Goal: Transaction & Acquisition: Purchase product/service

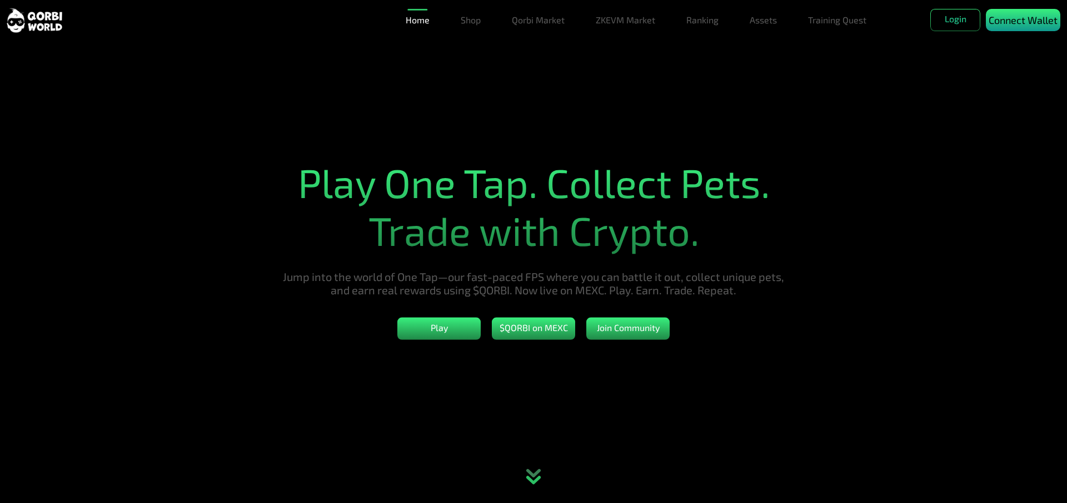
click at [1010, 22] on p "Connect Wallet" at bounding box center [1023, 20] width 69 height 15
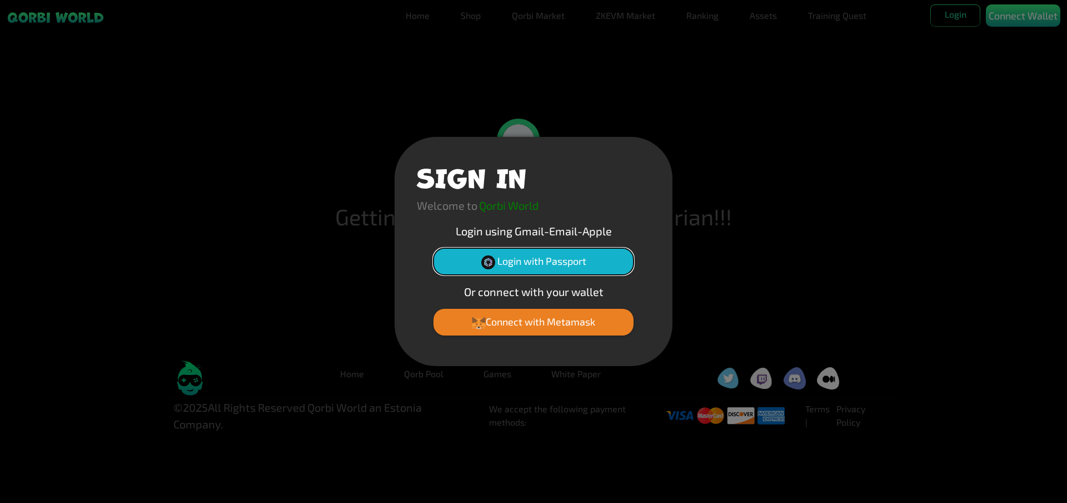
click at [578, 259] on button "Login with Passport" at bounding box center [534, 261] width 200 height 27
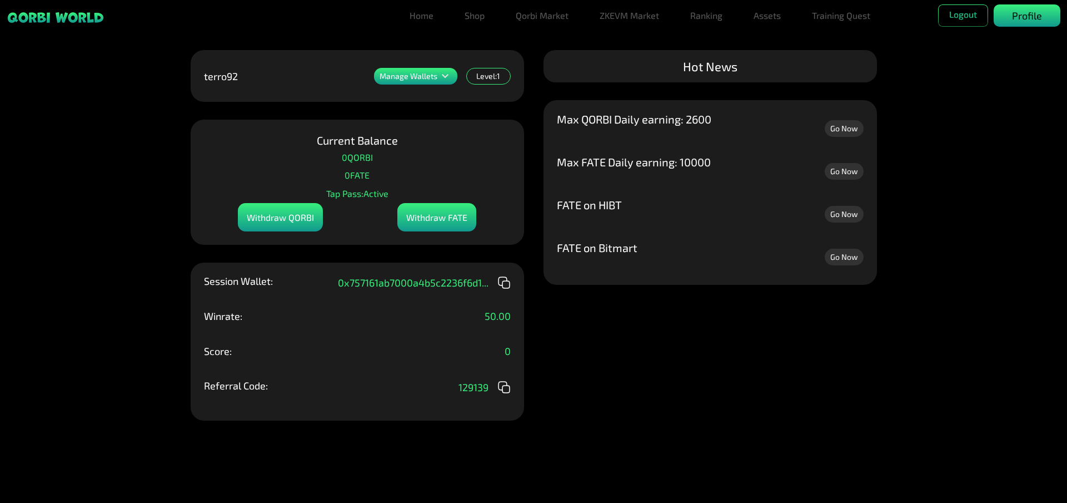
click at [1019, 16] on p "Profile" at bounding box center [1027, 15] width 30 height 15
click at [545, 19] on link "Qorbi Market" at bounding box center [543, 15] width 62 height 22
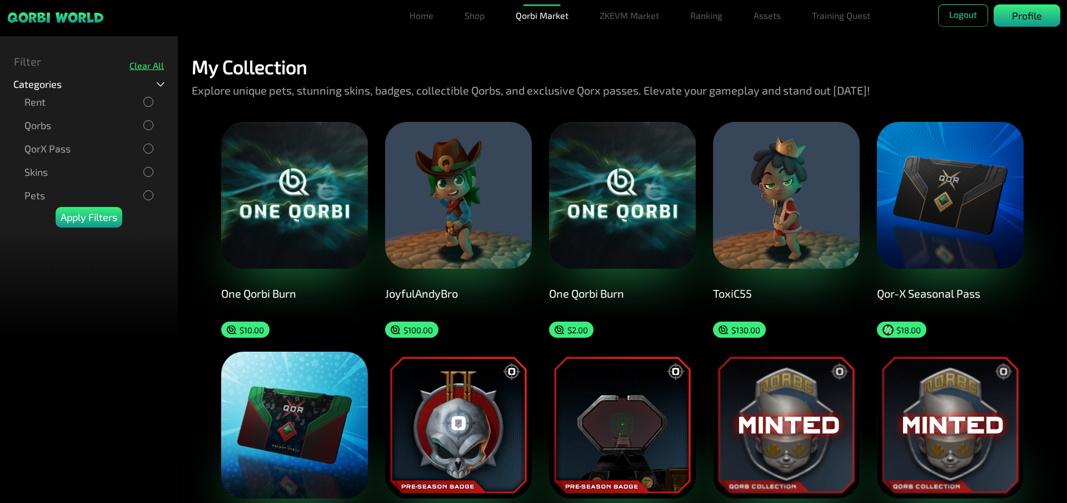
click at [1035, 22] on p "Profile" at bounding box center [1027, 15] width 30 height 15
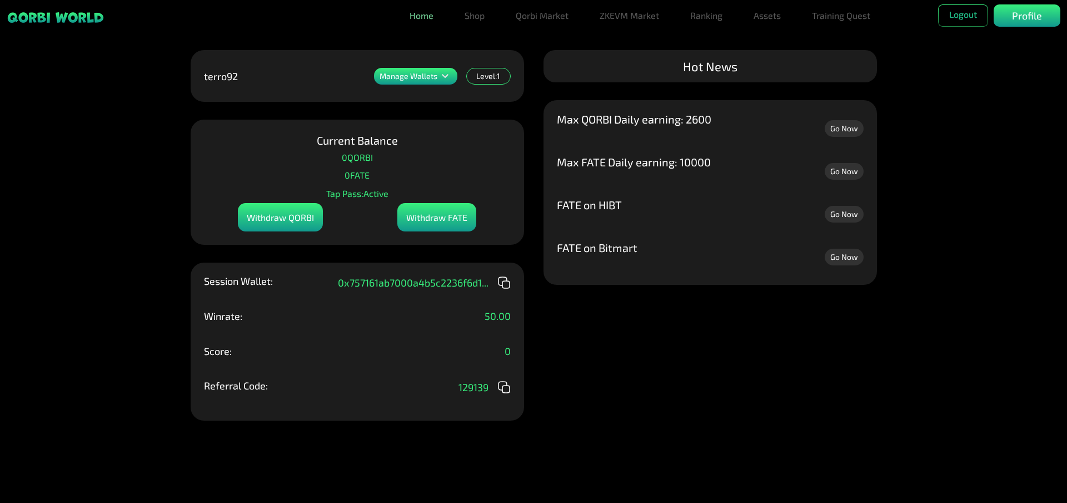
click at [421, 18] on link "Home" at bounding box center [421, 15] width 33 height 22
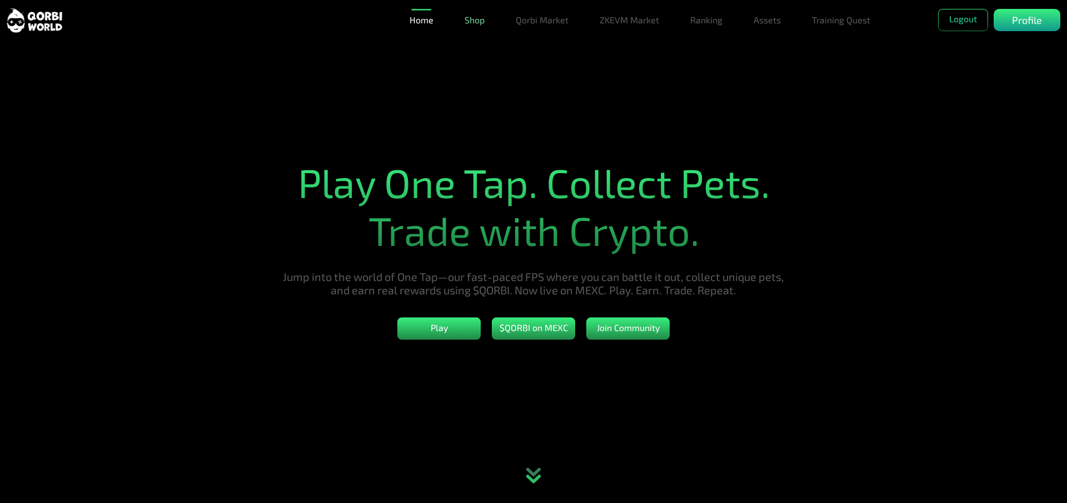
click at [477, 21] on link "Shop" at bounding box center [474, 20] width 29 height 22
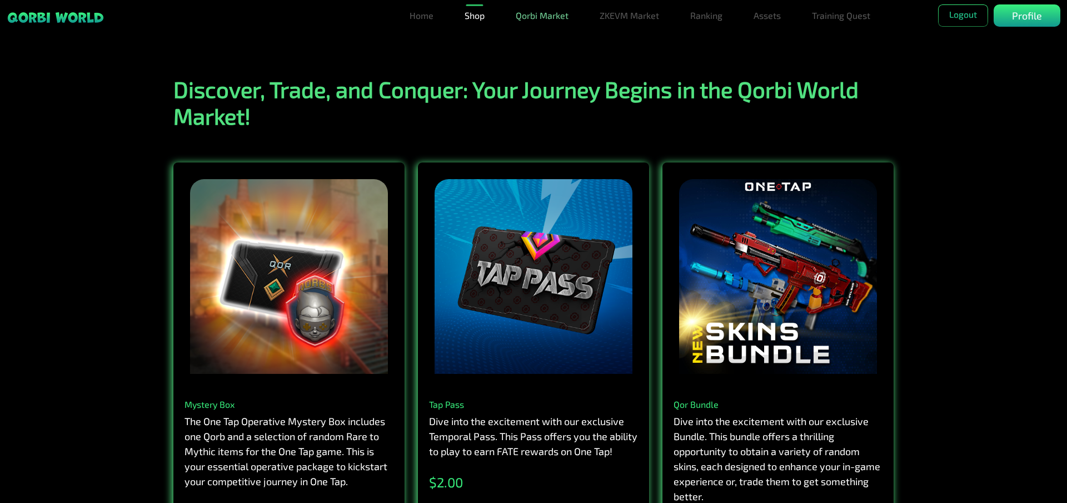
click at [543, 20] on link "Qorbi Market" at bounding box center [543, 15] width 62 height 22
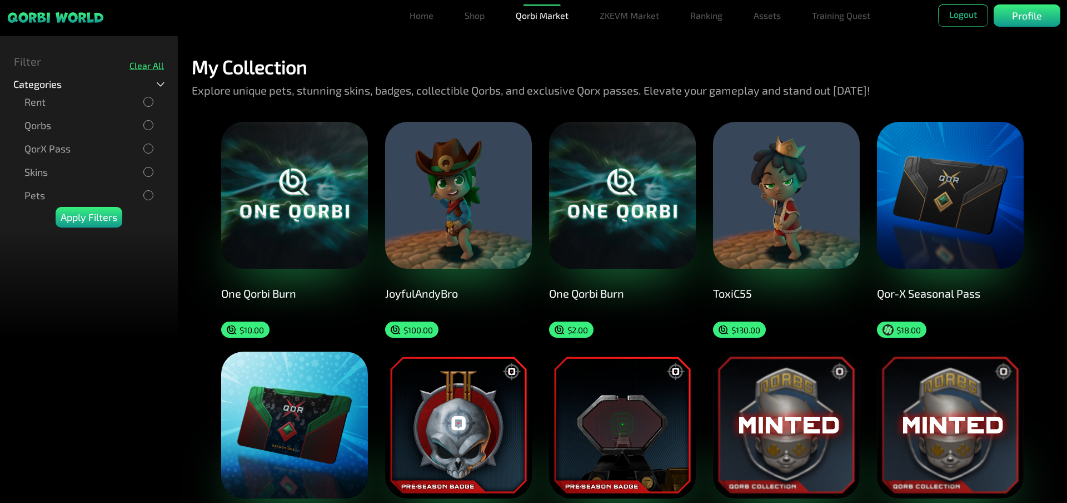
click at [174, 82] on div "Categories Rent Qorbs QorX Pass Skins Pets" at bounding box center [89, 142] width 178 height 128
click at [157, 83] on icon at bounding box center [161, 84] width 8 height 5
click at [160, 82] on icon at bounding box center [161, 84] width 8 height 5
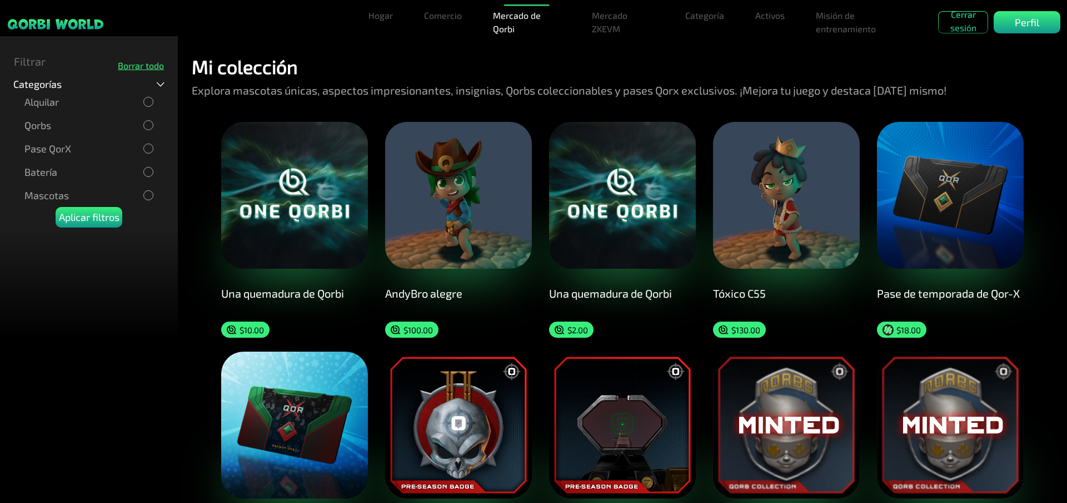
click at [752, 69] on div "Mi colección Explora mascotas únicas, aspectos impresionantes, insignias, Qorbs…" at bounding box center [623, 79] width 862 height 47
click at [759, 16] on font "Activos" at bounding box center [770, 15] width 29 height 11
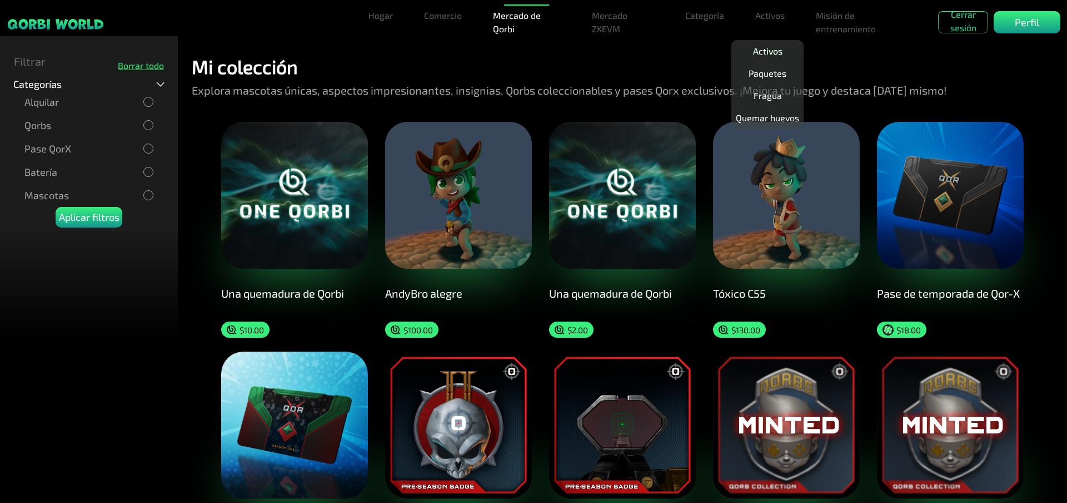
click at [767, 52] on font "Activos" at bounding box center [767, 51] width 29 height 11
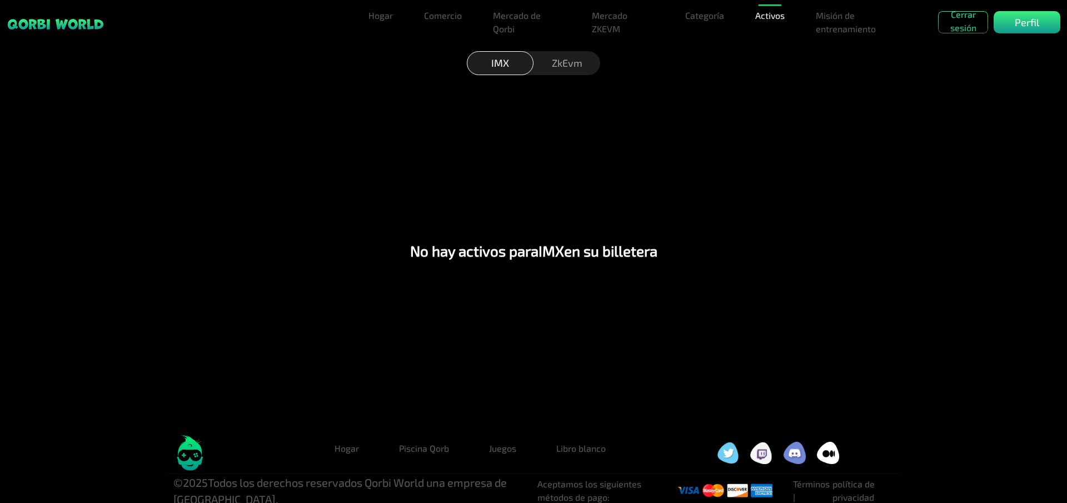
click at [582, 67] on font "ZkEvm" at bounding box center [567, 63] width 31 height 12
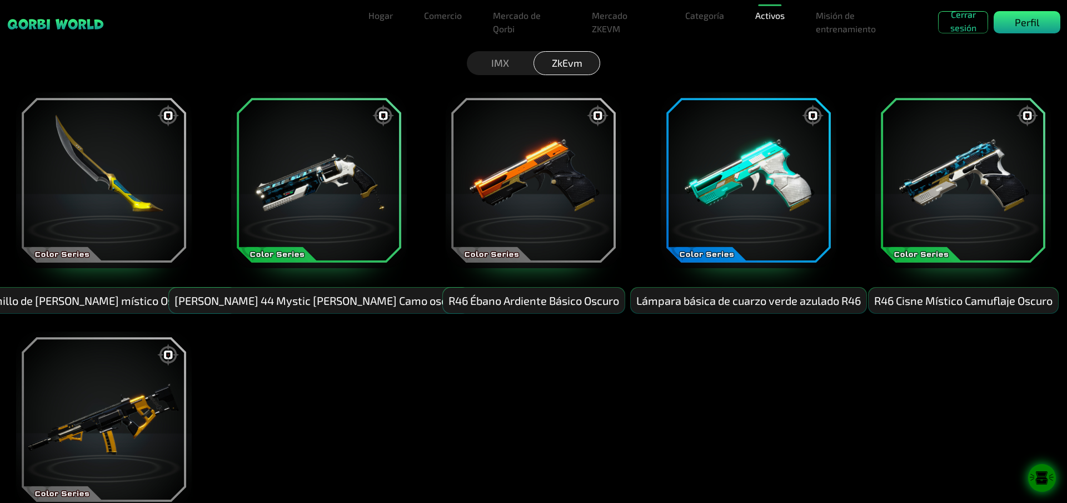
click at [1024, 27] on font "Perfil" at bounding box center [1027, 22] width 24 height 12
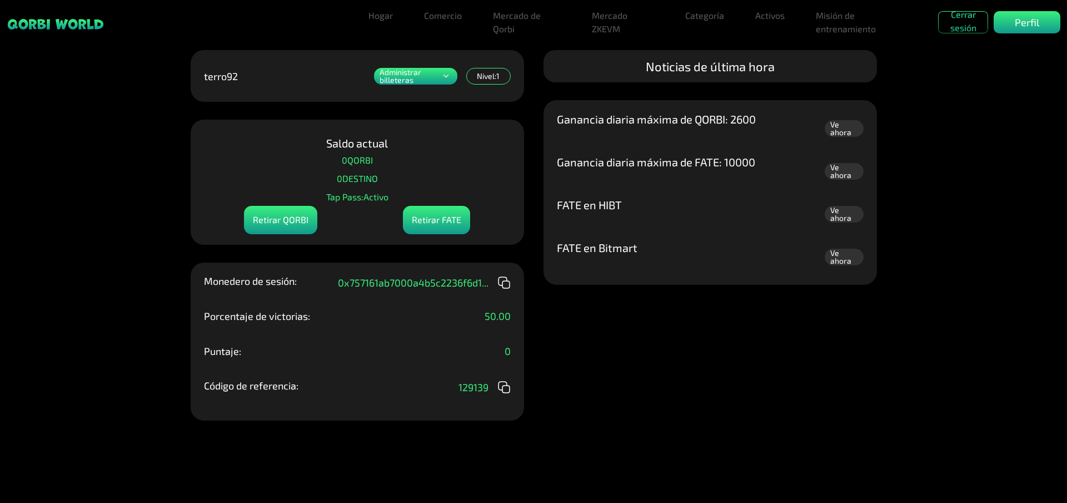
click at [68, 27] on img at bounding box center [56, 24] width 98 height 13
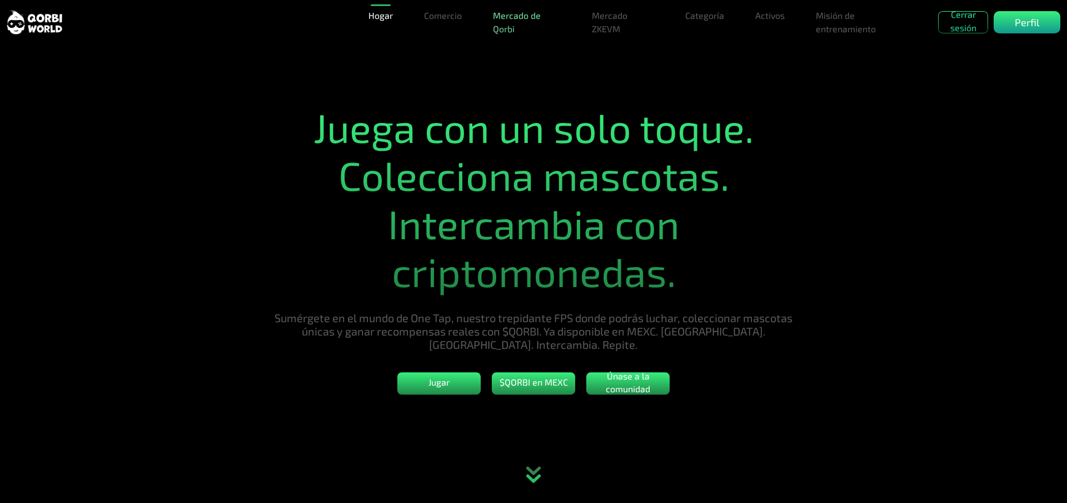
click at [522, 14] on font "Mercado de Qorbi" at bounding box center [517, 22] width 48 height 24
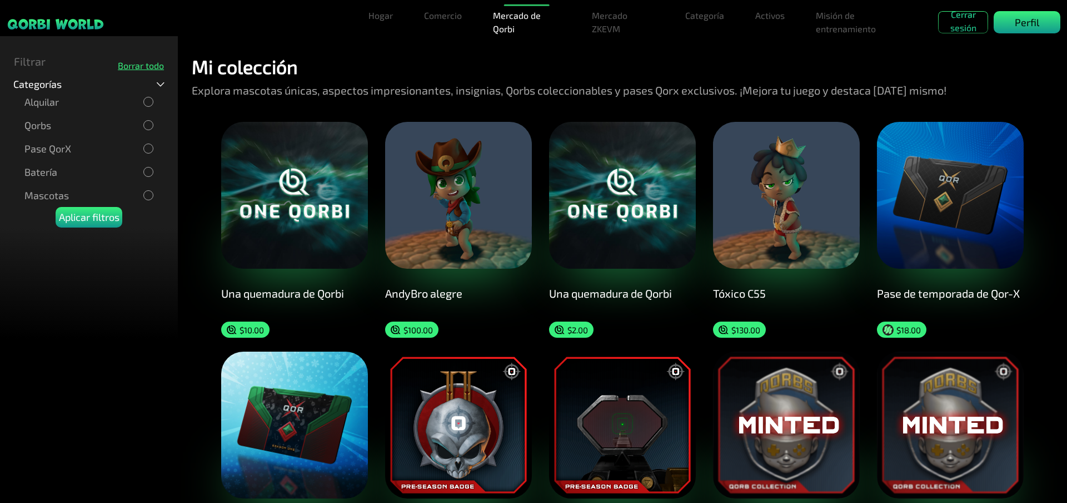
click at [1028, 24] on font "Perfil" at bounding box center [1027, 22] width 24 height 12
